Goal: Browse casually

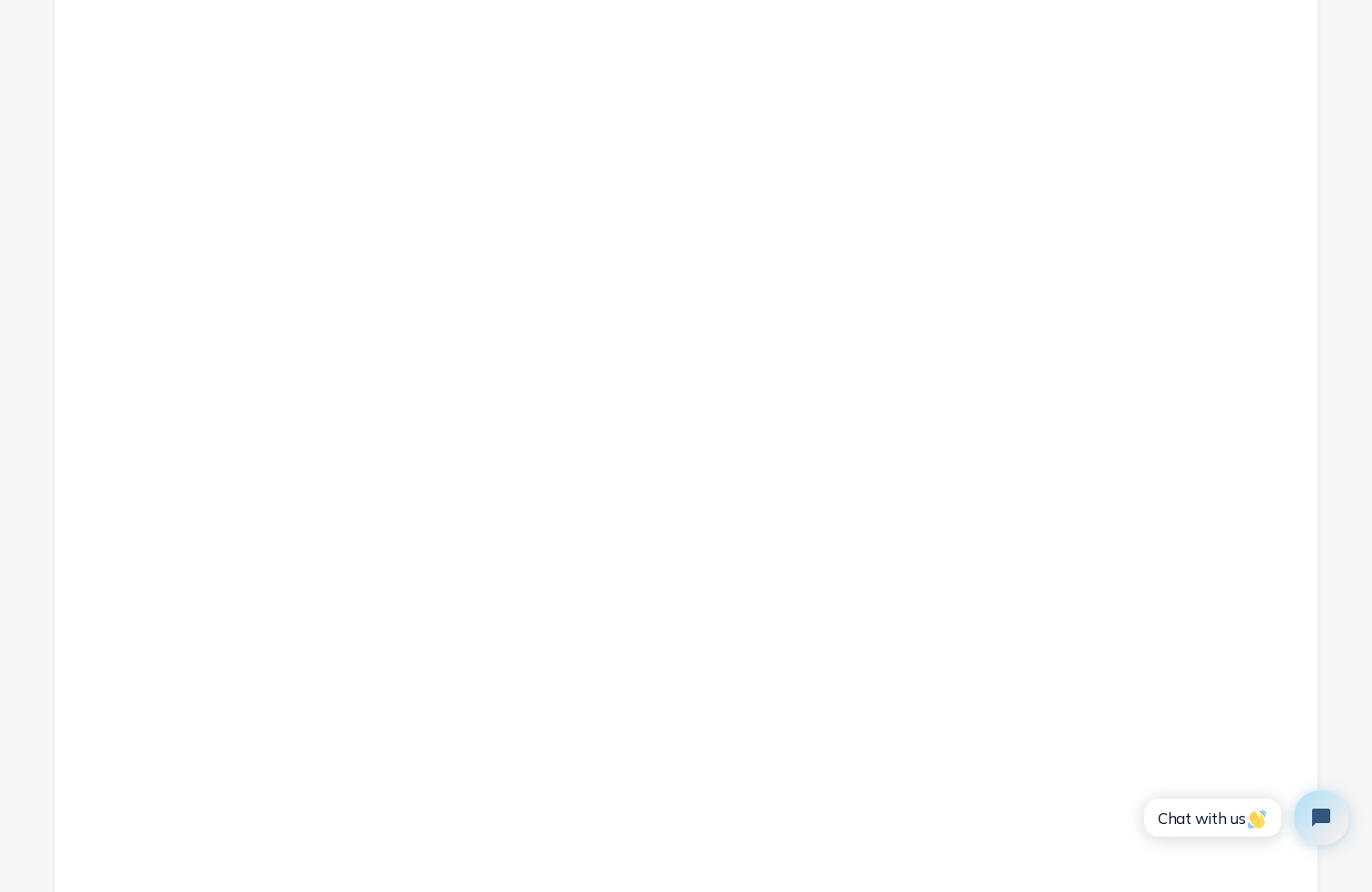
scroll to position [1816, 0]
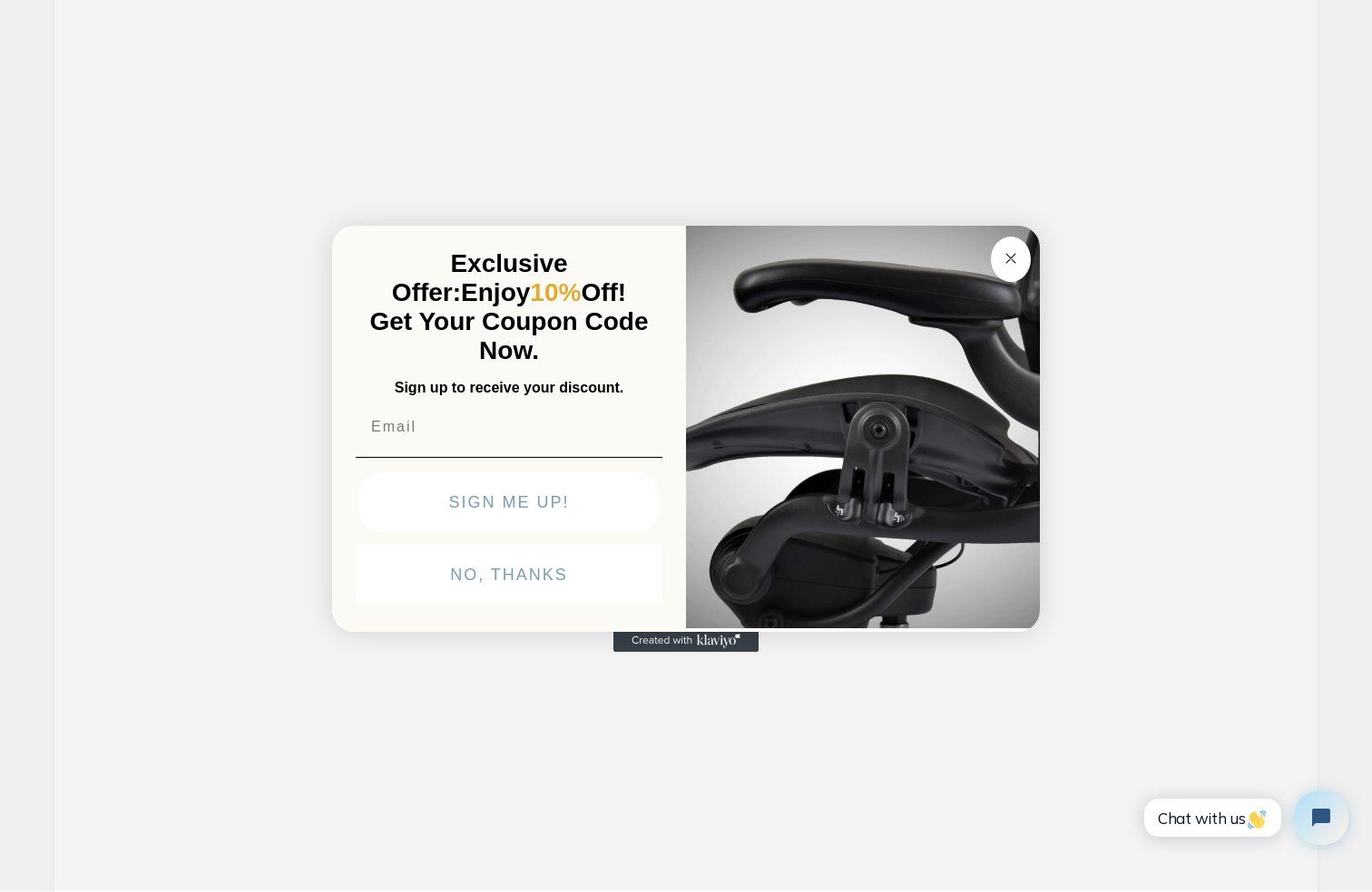
click at [1007, 259] on circle "Close dialog" at bounding box center [1011, 259] width 21 height 21
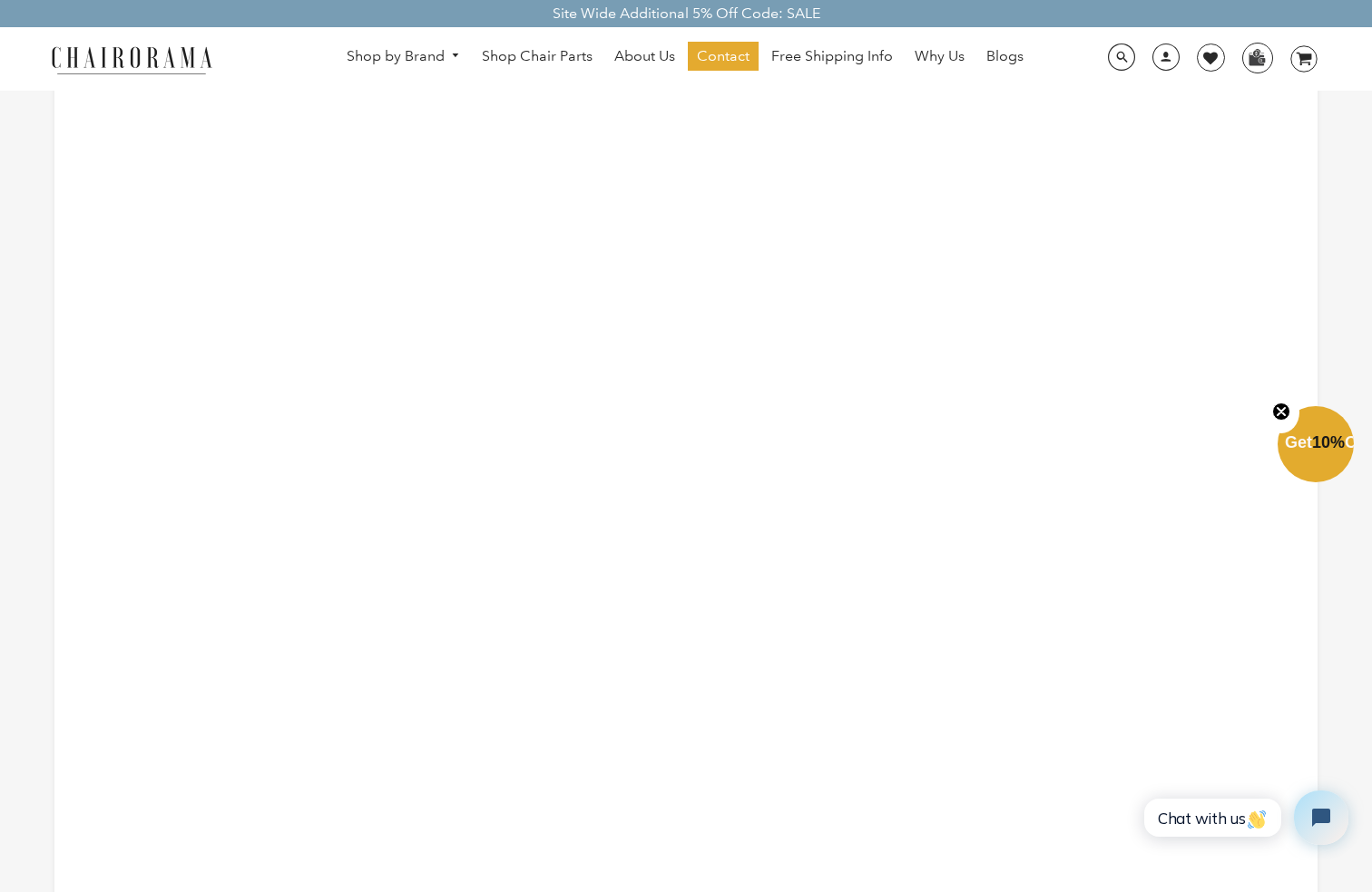
scroll to position [0, 0]
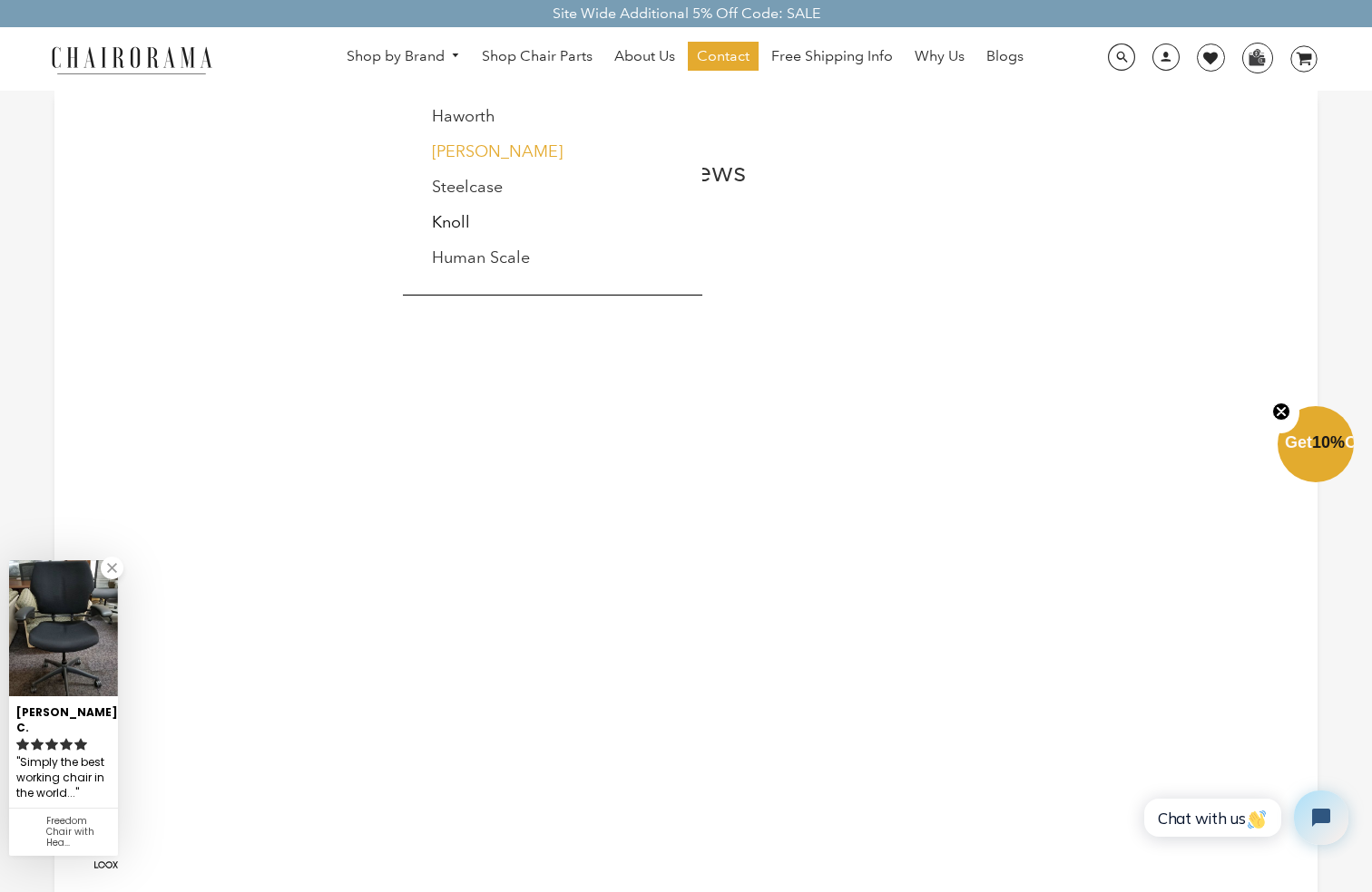
click at [474, 152] on link "[PERSON_NAME]" at bounding box center [496, 151] width 130 height 20
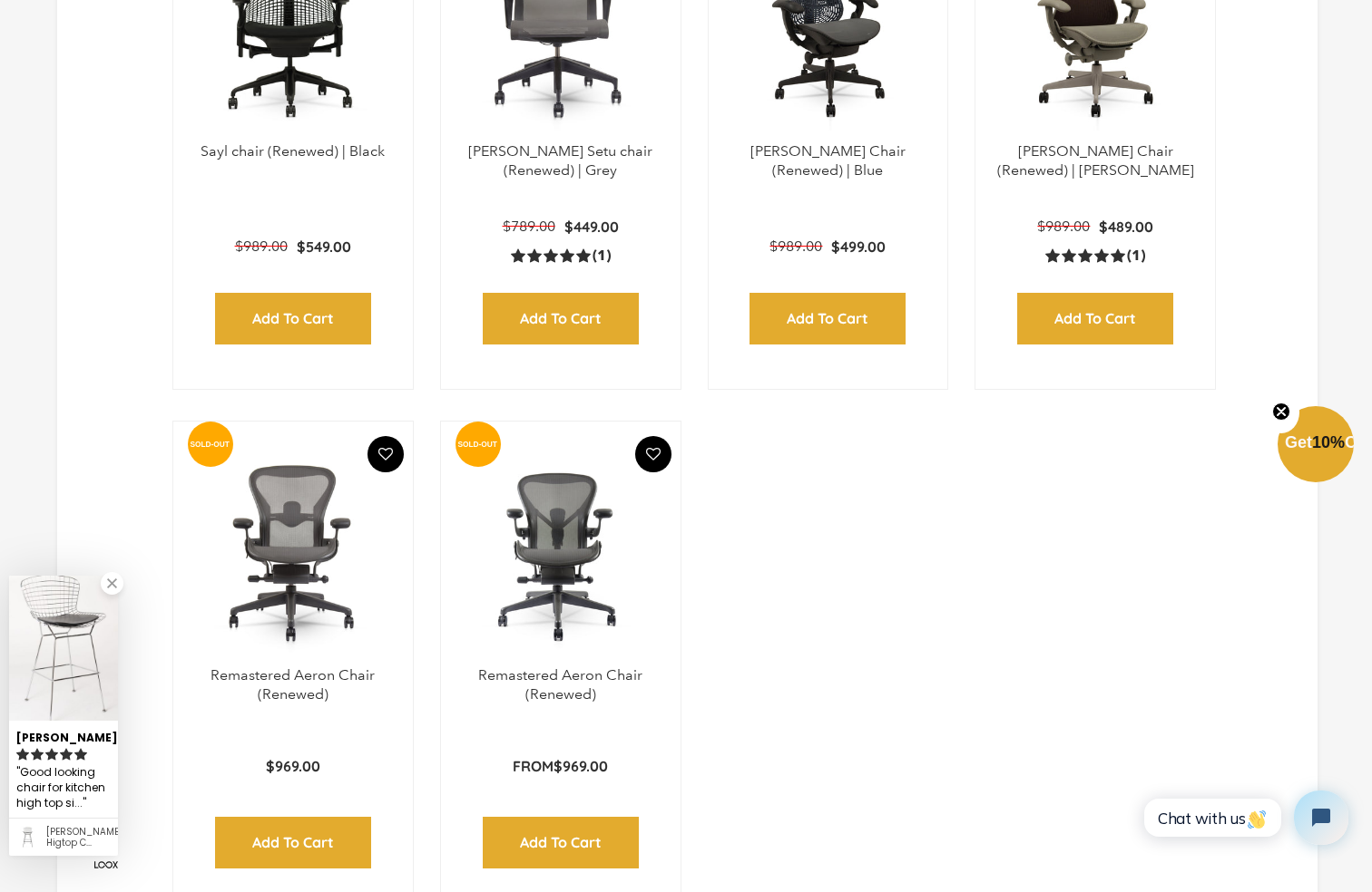
scroll to position [2312, 0]
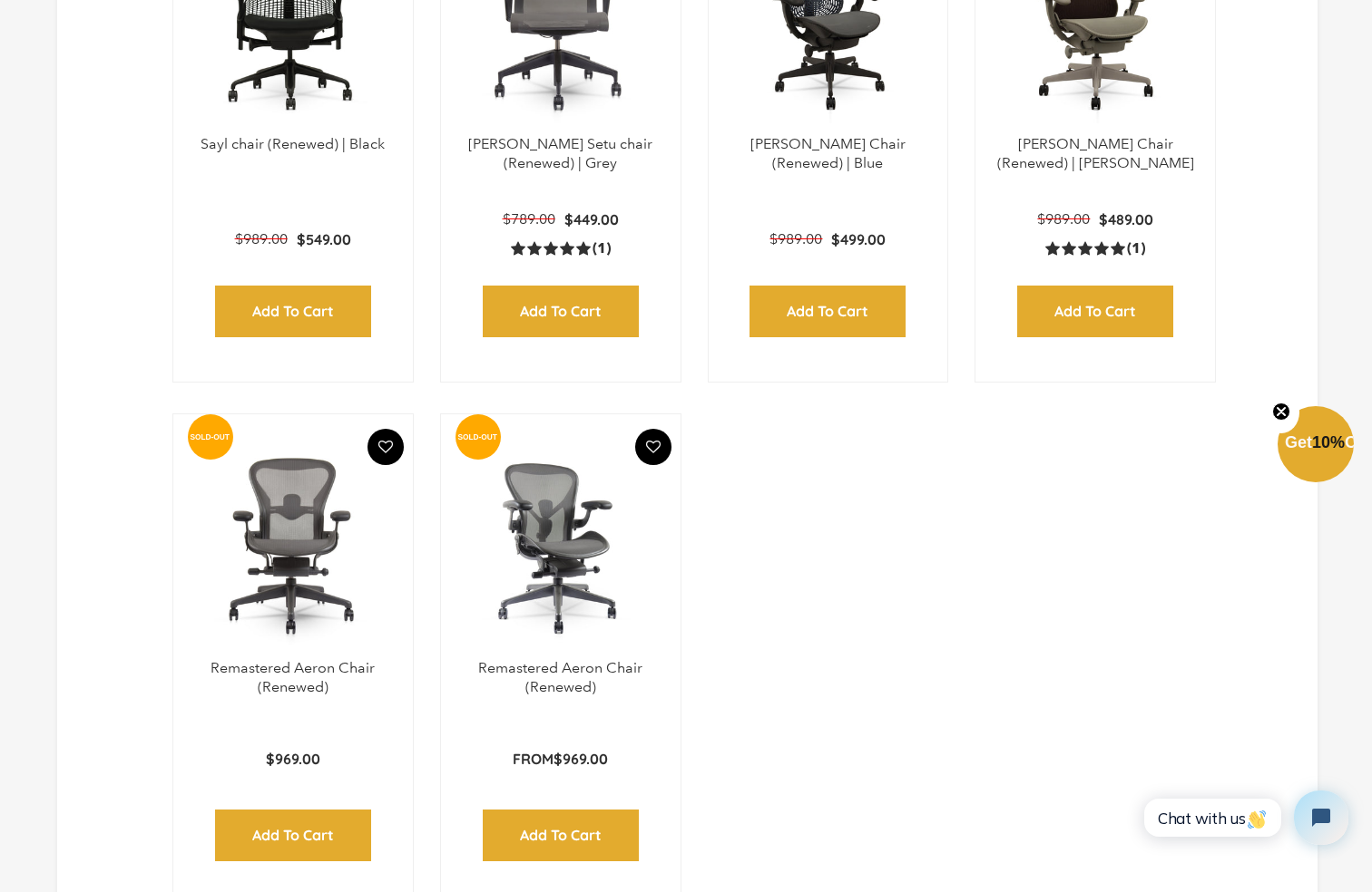
click at [501, 535] on img at bounding box center [560, 545] width 203 height 226
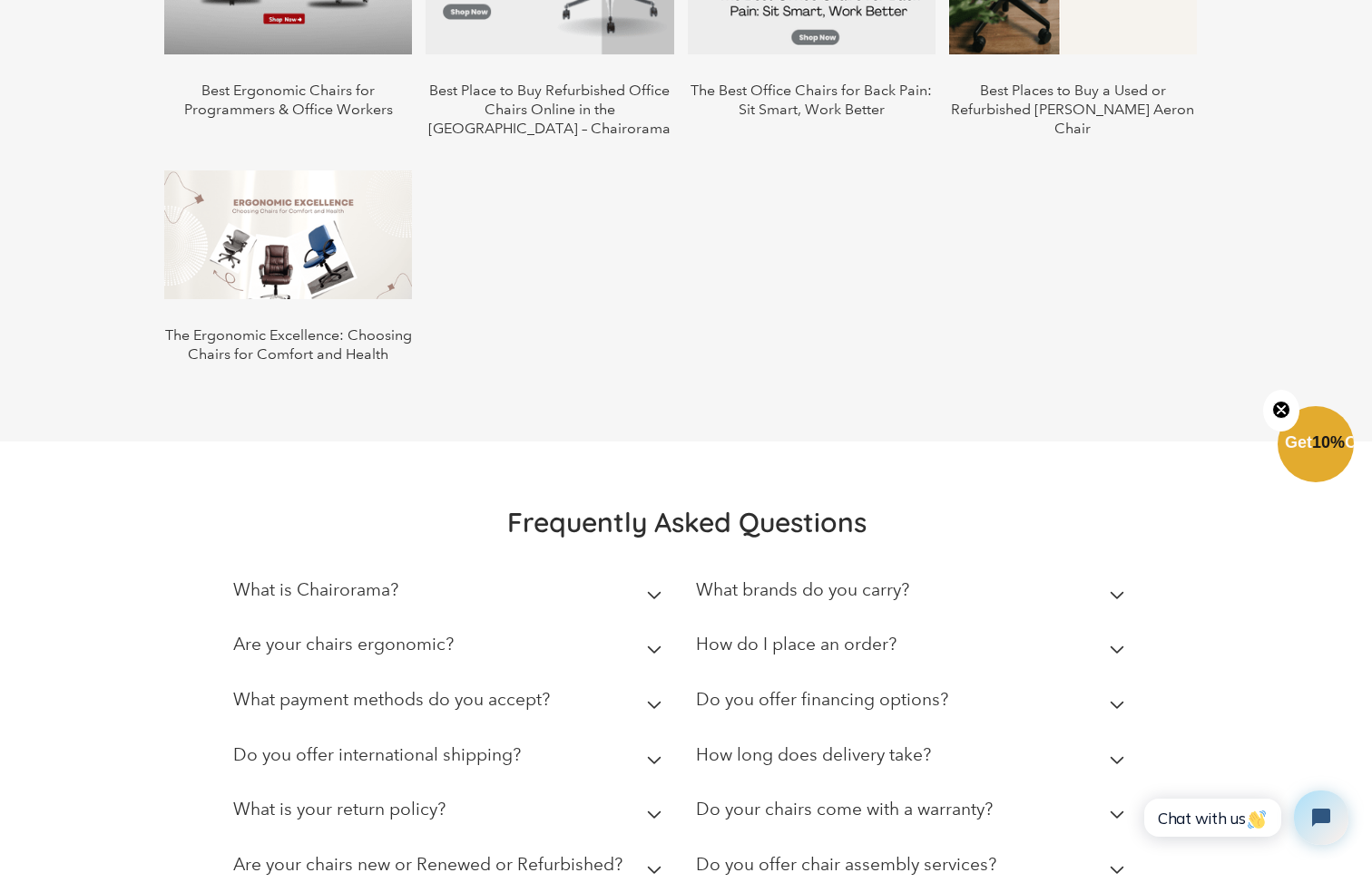
scroll to position [3742, 0]
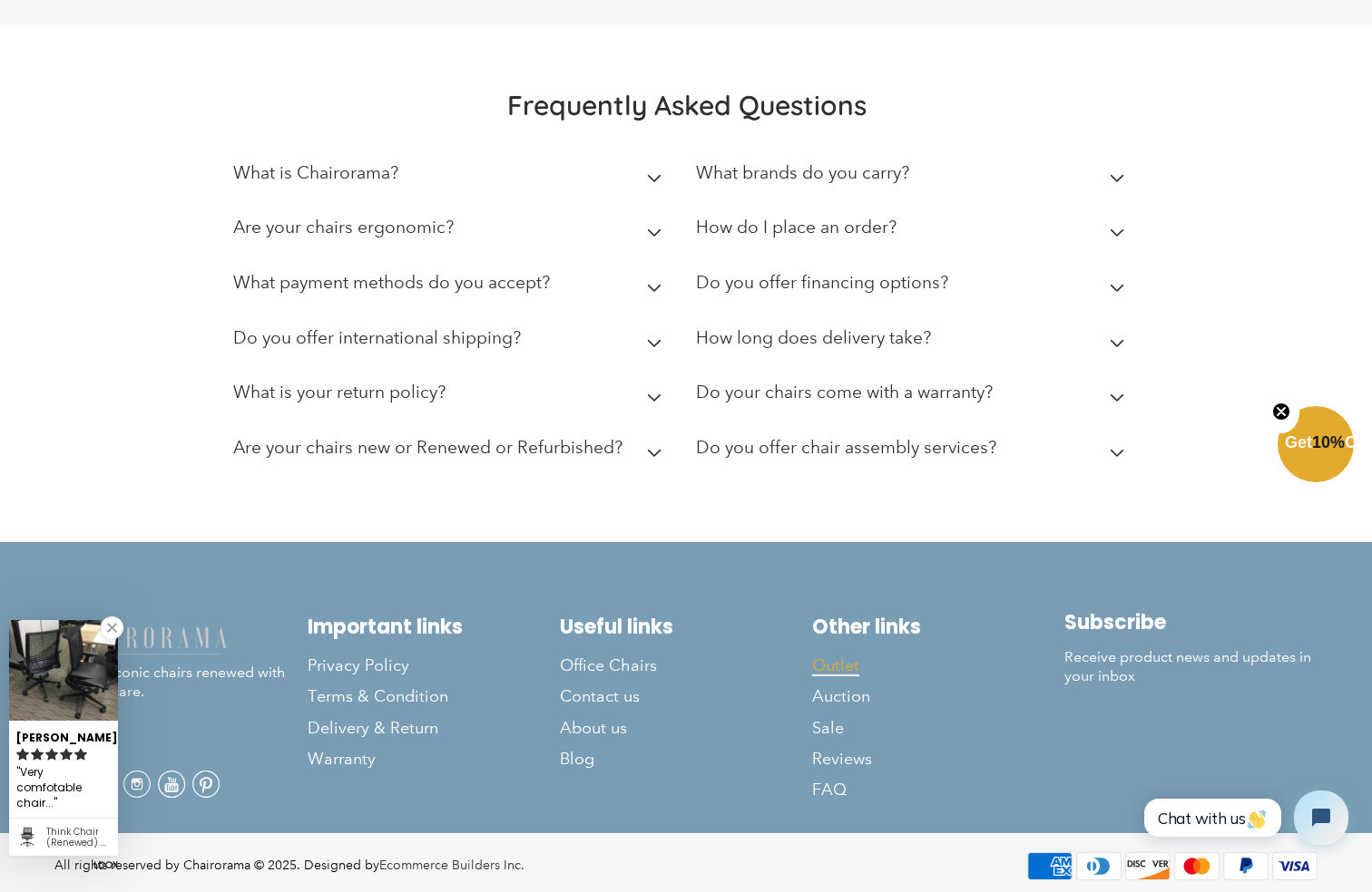
click at [842, 656] on span "Outlet" at bounding box center [836, 666] width 47 height 21
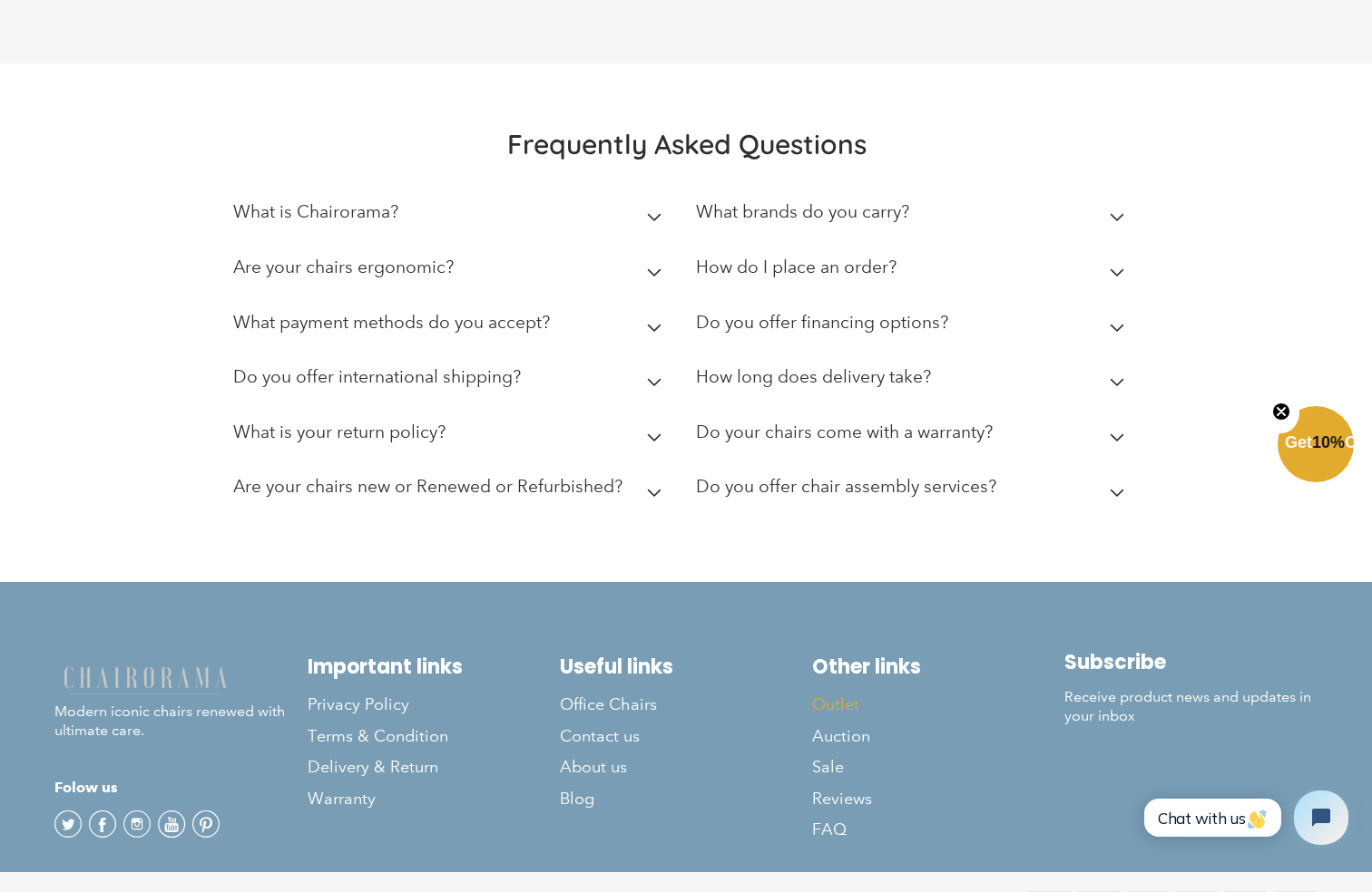
scroll to position [4018, 0]
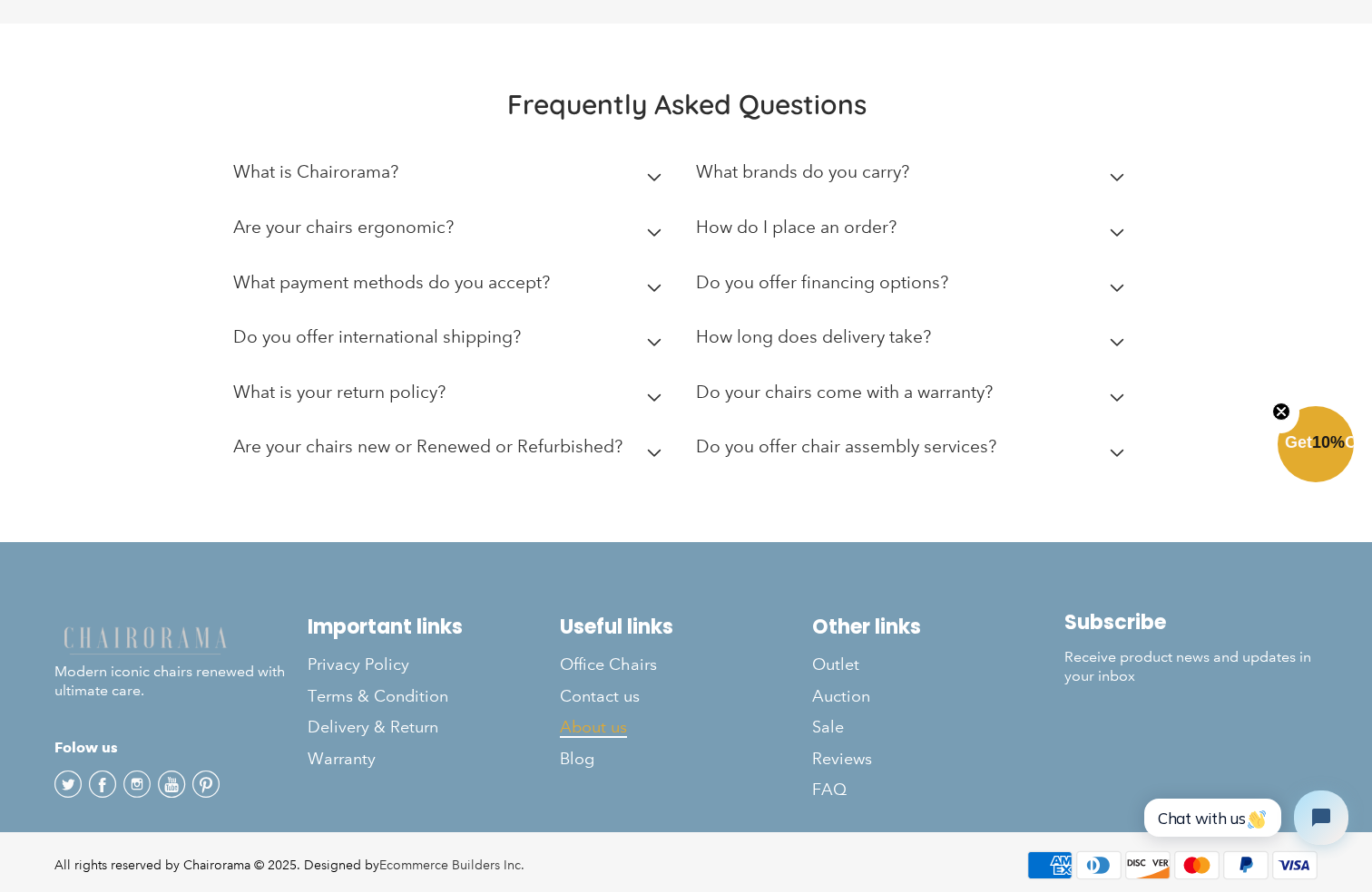
click at [584, 718] on span "About us" at bounding box center [593, 727] width 67 height 21
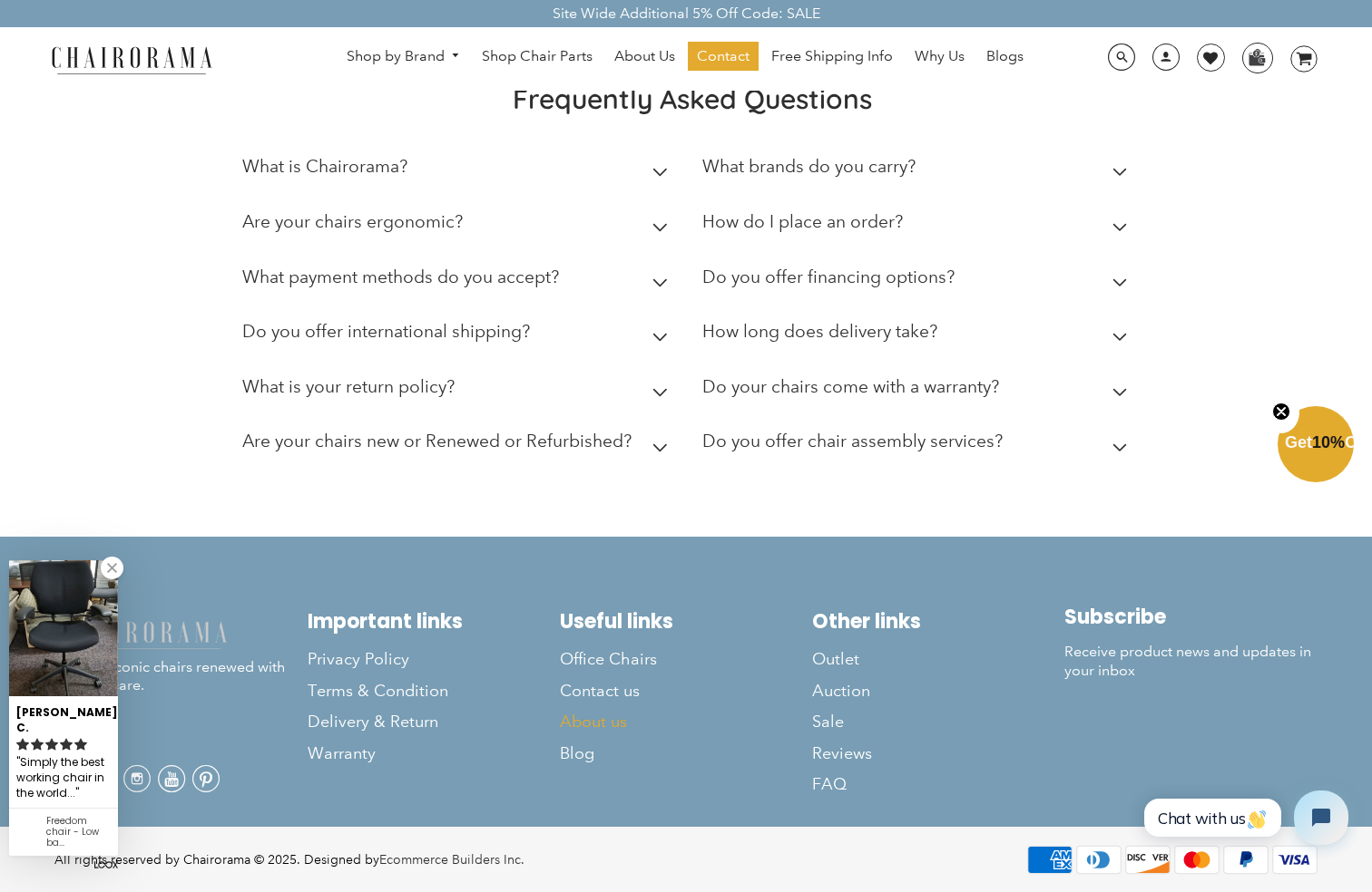
scroll to position [610, 0]
click at [119, 579] on link at bounding box center [112, 568] width 23 height 23
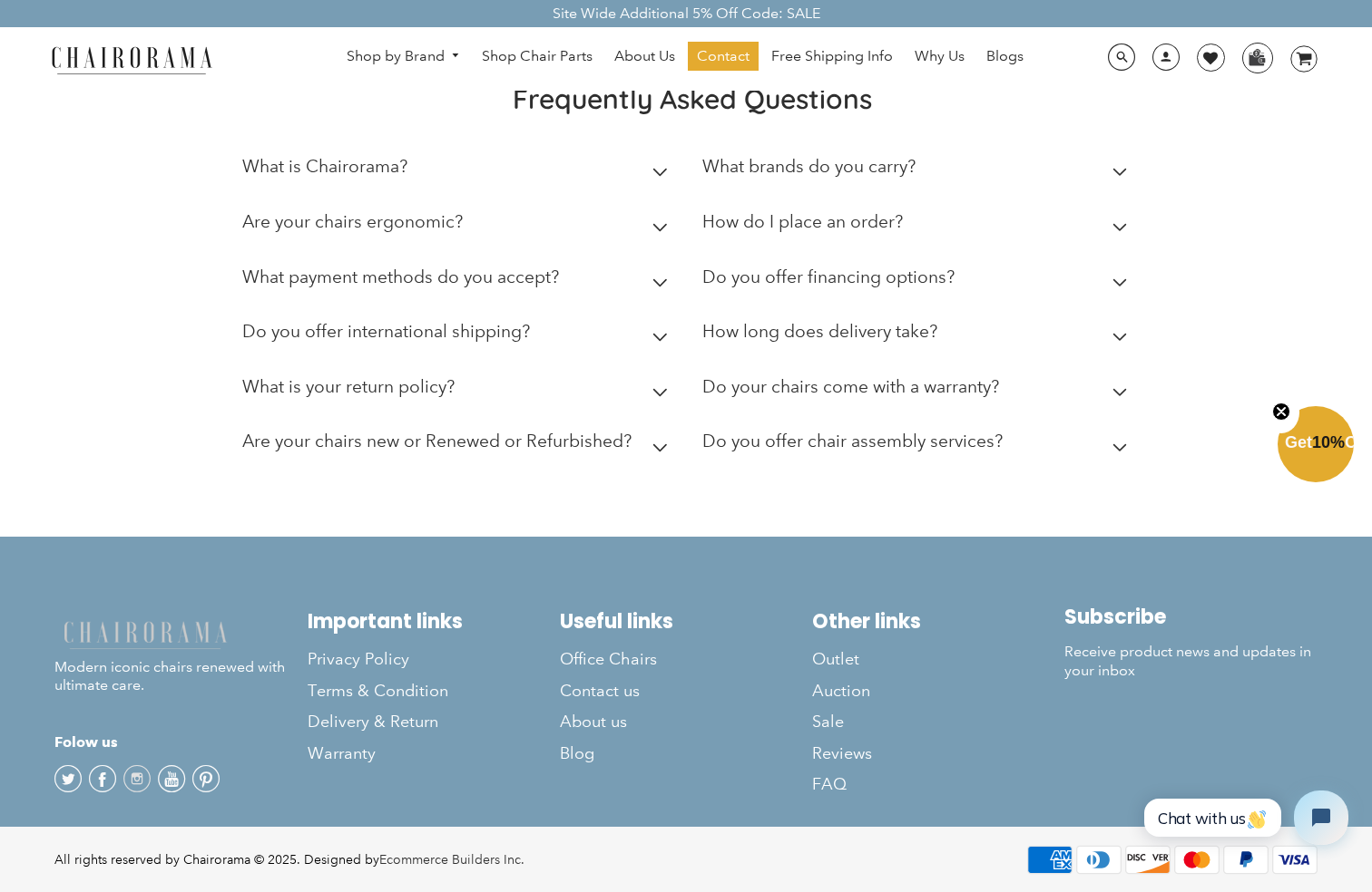
click at [135, 778] on span at bounding box center [137, 779] width 27 height 28
